Goal: Entertainment & Leisure: Consume media (video, audio)

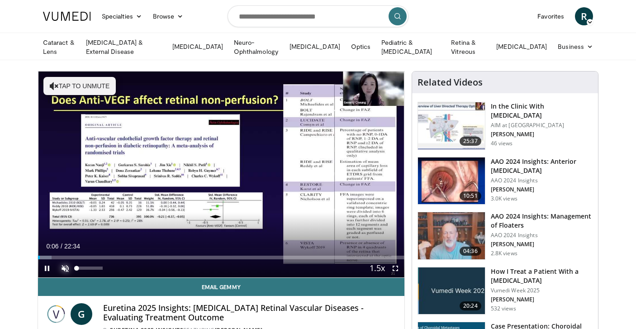
click at [65, 266] on span "Video Player" at bounding box center [65, 268] width 18 height 18
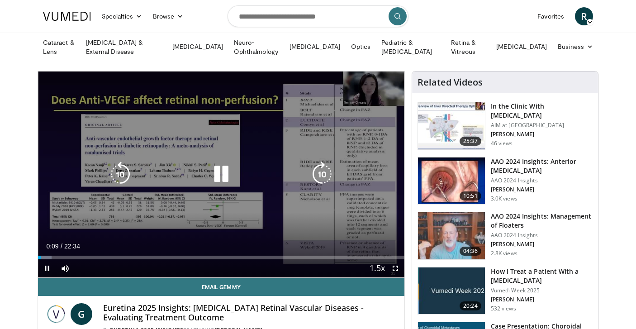
click at [319, 173] on icon "Video Player" at bounding box center [321, 173] width 25 height 25
click at [324, 170] on icon "Video Player" at bounding box center [321, 173] width 25 height 25
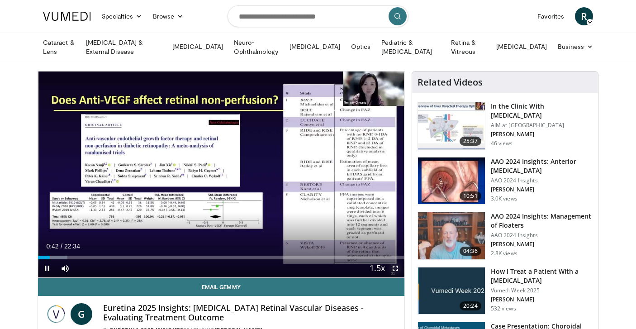
click at [396, 267] on span "Video Player" at bounding box center [395, 268] width 18 height 18
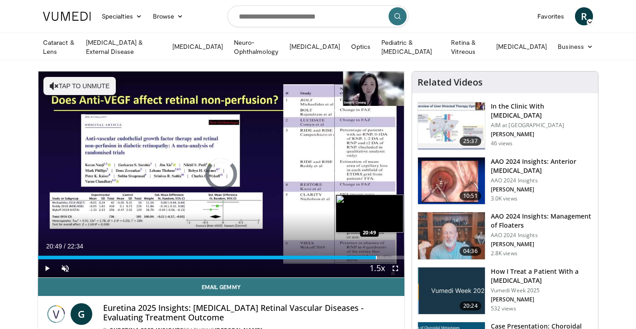
click at [376, 255] on div "Progress Bar" at bounding box center [376, 257] width 1 height 4
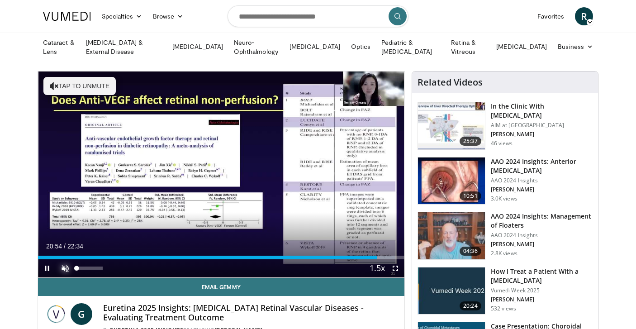
click at [63, 265] on span "Video Player" at bounding box center [65, 268] width 18 height 18
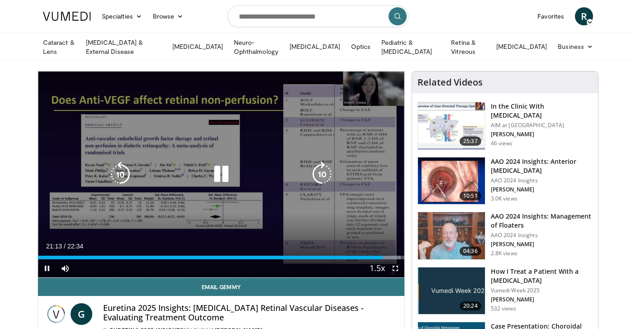
click at [225, 173] on icon "Video Player" at bounding box center [220, 173] width 25 height 25
click at [316, 177] on icon "Video Player" at bounding box center [321, 173] width 25 height 25
click at [228, 170] on icon "Video Player" at bounding box center [220, 173] width 25 height 25
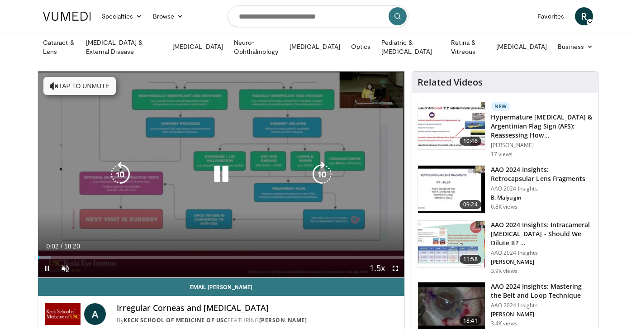
click at [322, 169] on icon "Video Player" at bounding box center [321, 173] width 25 height 25
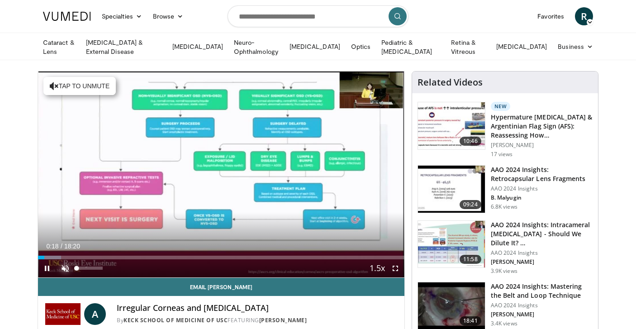
click at [64, 268] on span "Video Player" at bounding box center [65, 268] width 18 height 18
click at [394, 269] on span "Video Player" at bounding box center [395, 268] width 18 height 18
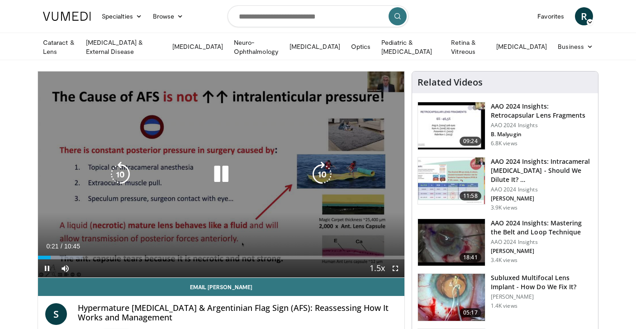
click at [323, 170] on icon "Video Player" at bounding box center [321, 173] width 25 height 25
click at [323, 168] on icon "Video Player" at bounding box center [321, 173] width 25 height 25
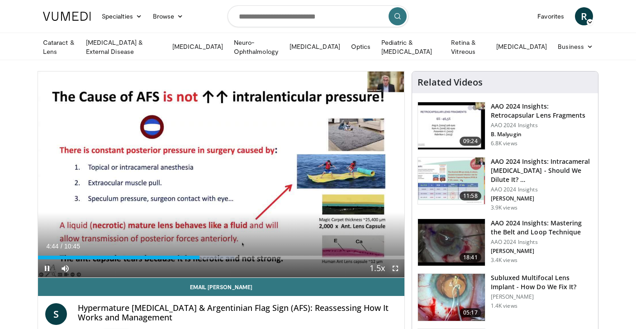
click at [393, 266] on span "Video Player" at bounding box center [395, 268] width 18 height 18
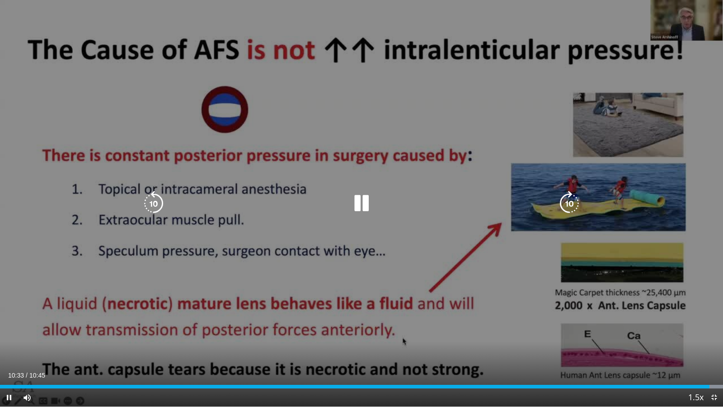
click at [359, 204] on icon "Video Player" at bounding box center [361, 203] width 25 height 25
click at [569, 201] on icon "Video Player" at bounding box center [569, 203] width 25 height 25
click at [358, 202] on icon "Video Player" at bounding box center [361, 203] width 25 height 25
